Goal: Information Seeking & Learning: Learn about a topic

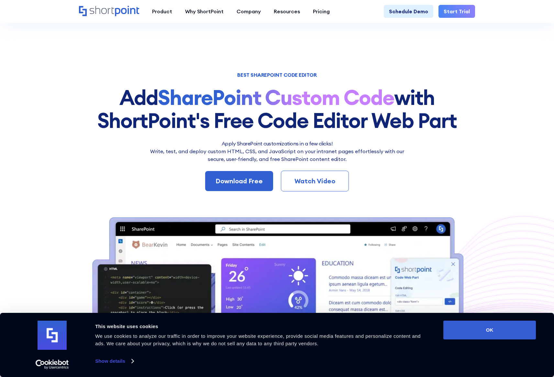
scroll to position [276, 0]
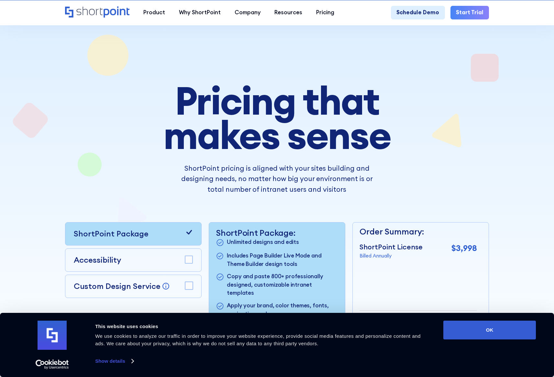
scroll to position [174, 0]
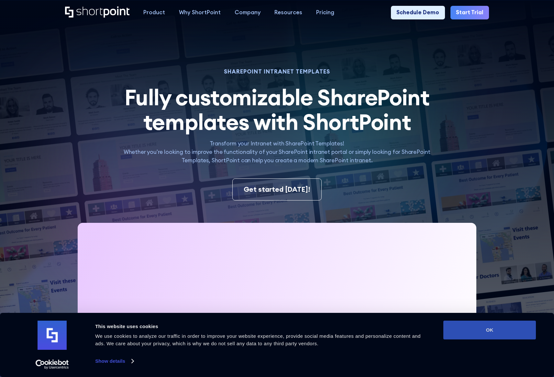
click at [490, 328] on button "OK" at bounding box center [490, 330] width 93 height 19
